Goal: Find contact information: Find contact information

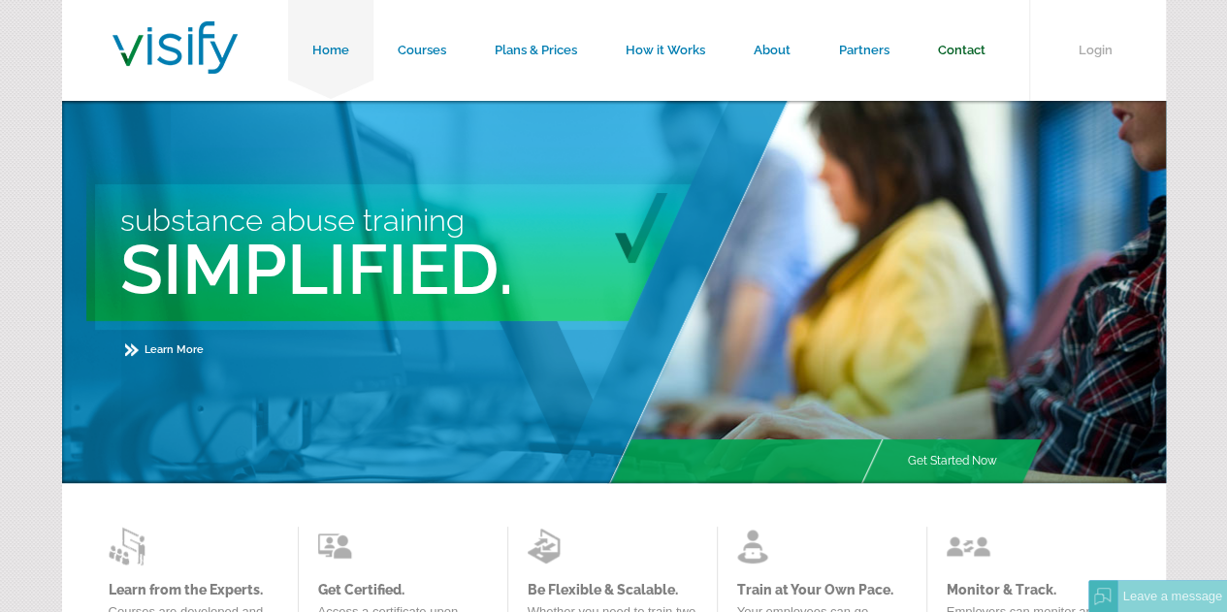
click at [969, 49] on link "Contact" at bounding box center [962, 50] width 96 height 101
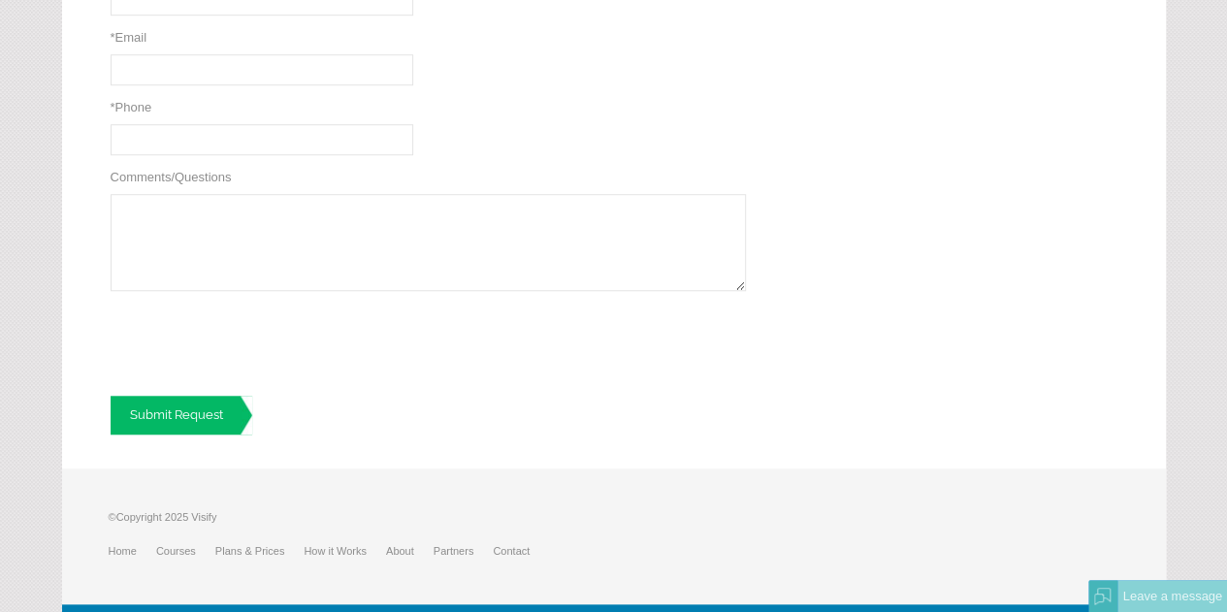
scroll to position [712, 0]
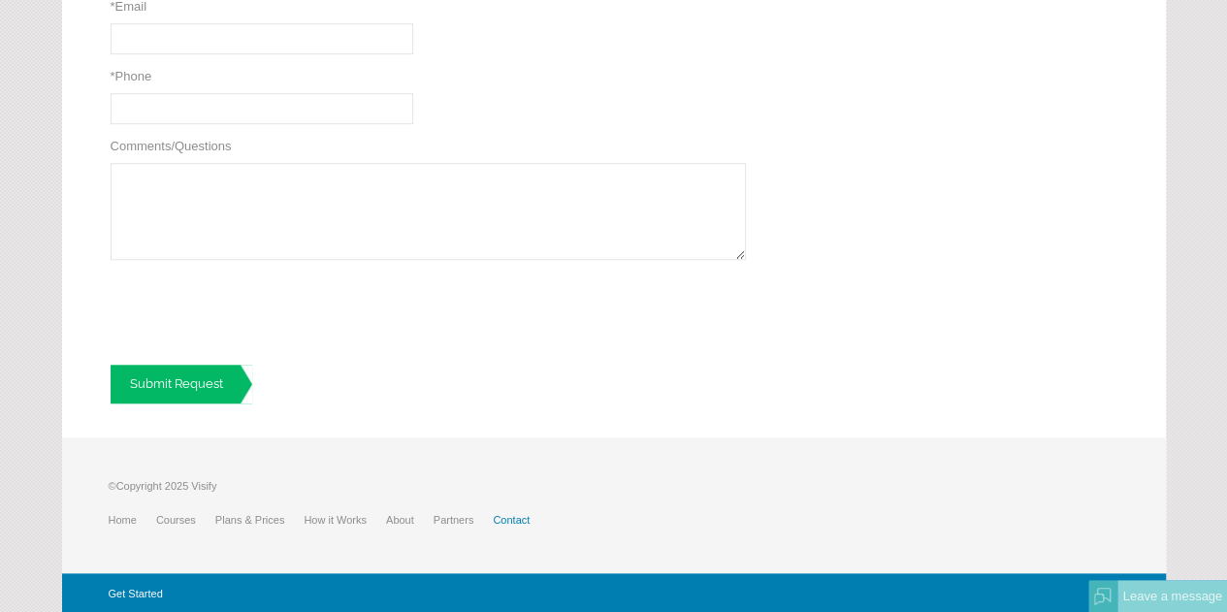
click at [505, 517] on link "Contact" at bounding box center [521, 520] width 56 height 12
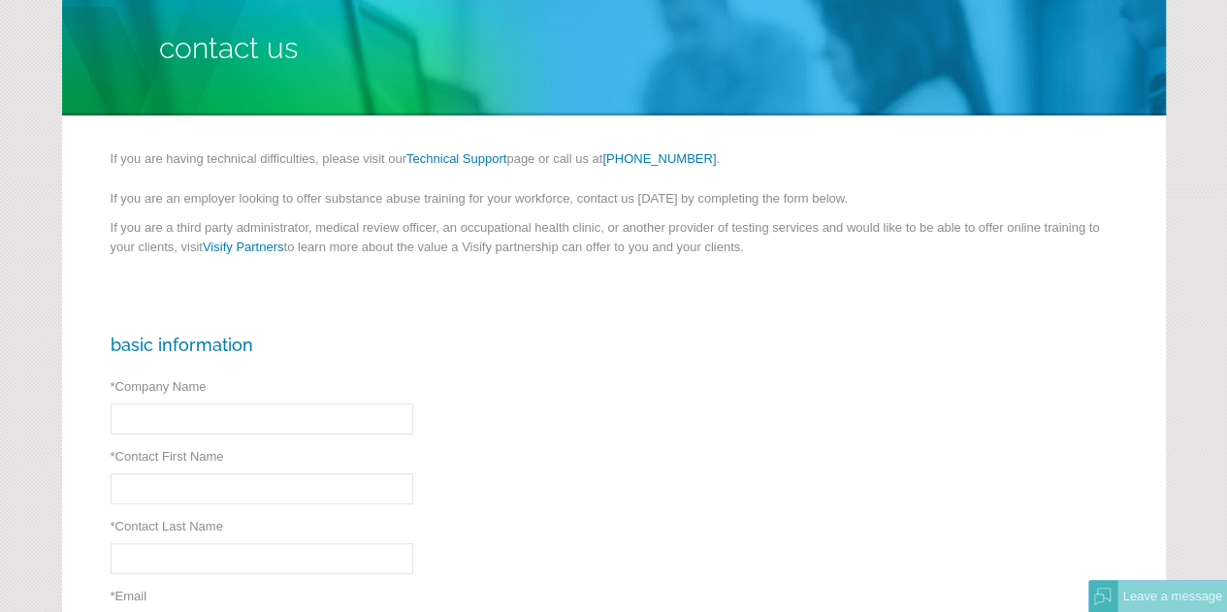
scroll to position [97, 0]
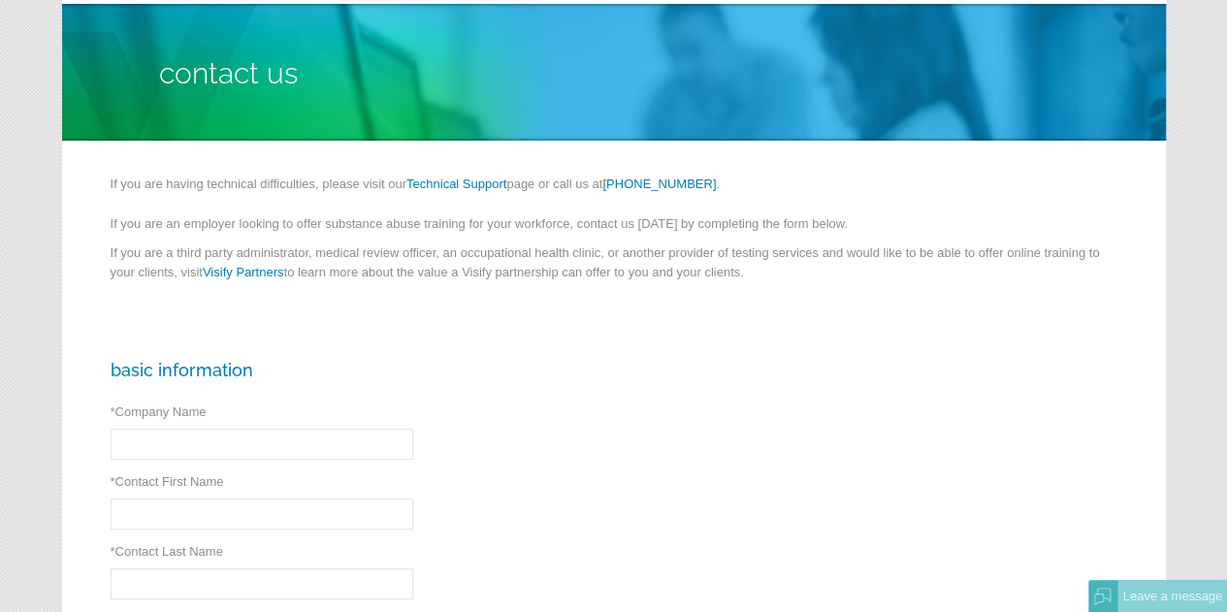
click at [256, 276] on link "Visify Partners" at bounding box center [244, 272] width 82 height 15
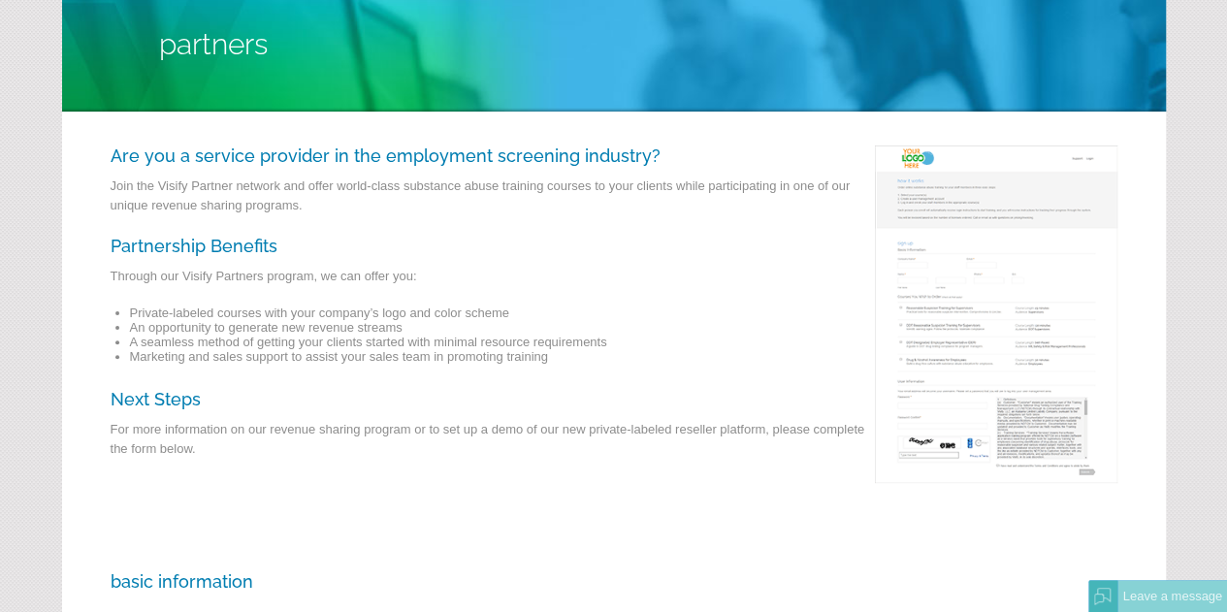
scroll to position [97, 0]
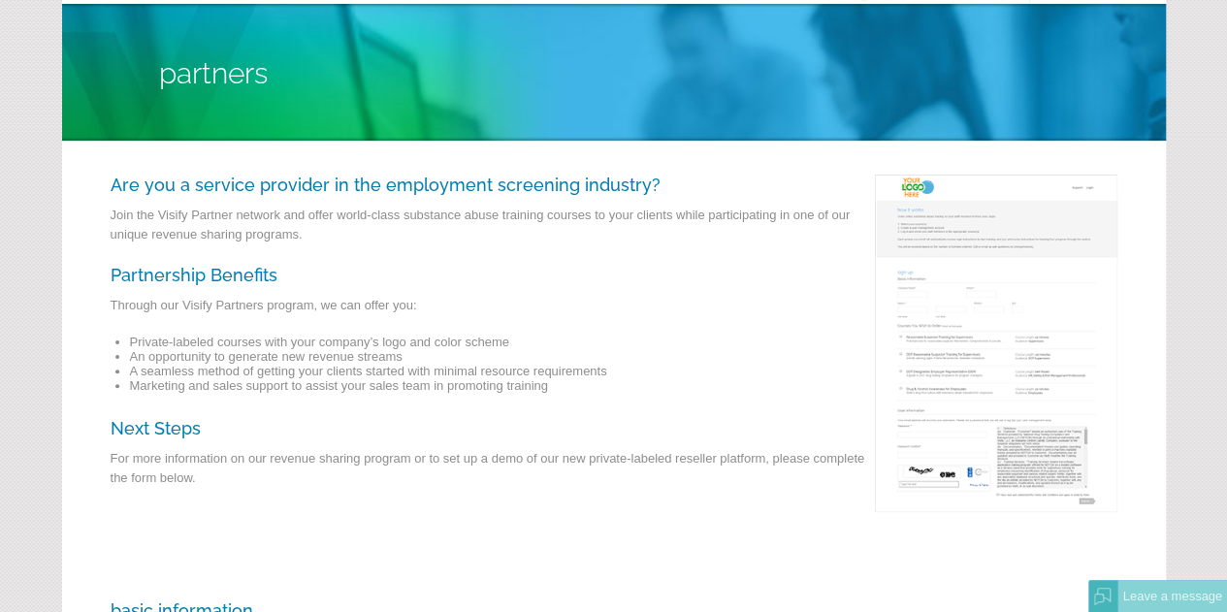
click at [970, 371] on img at bounding box center [991, 348] width 252 height 347
